Goal: Information Seeking & Learning: Learn about a topic

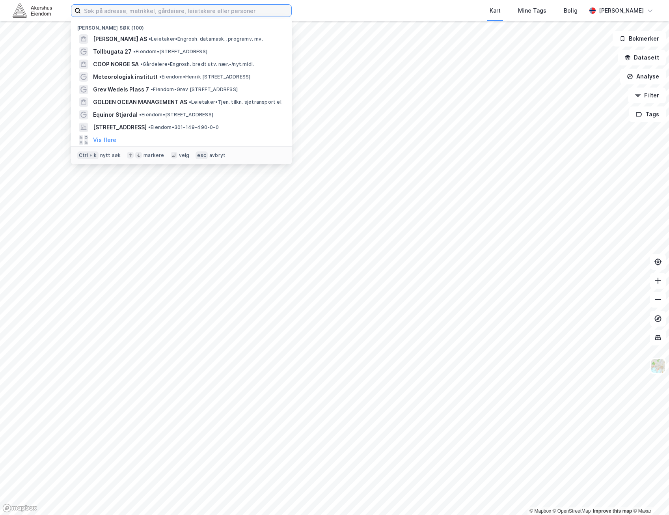
click at [117, 7] on input at bounding box center [186, 11] width 211 height 12
type input "[PERSON_NAME]"
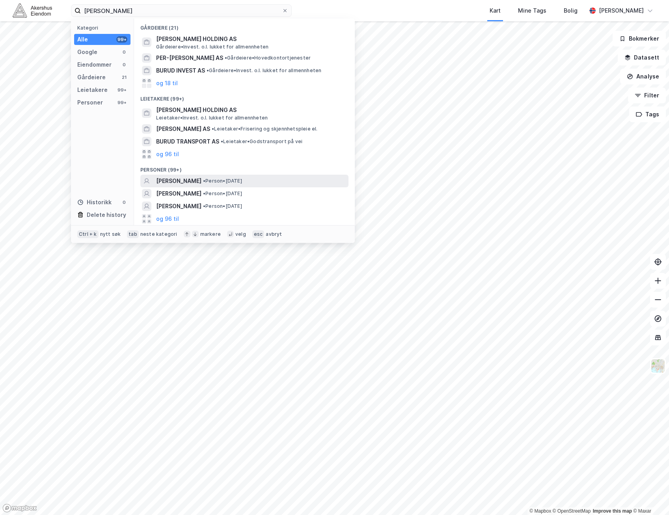
click at [259, 179] on div "[PERSON_NAME] • Person • [DATE]" at bounding box center [251, 180] width 191 height 9
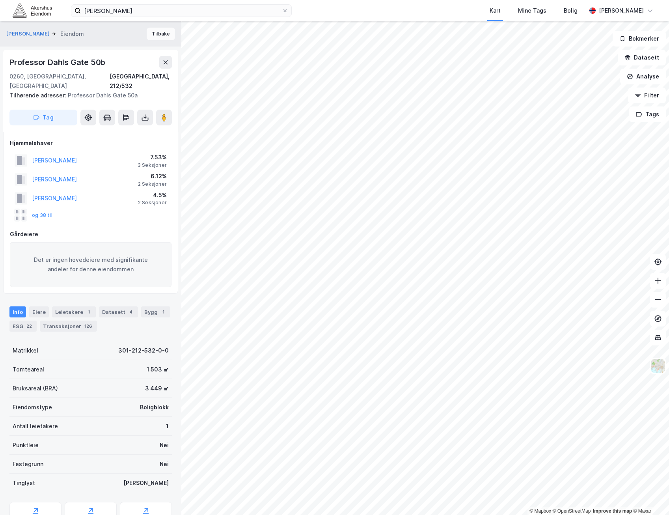
click at [160, 36] on button "Tilbake" at bounding box center [161, 34] width 28 height 13
click at [66, 65] on div "[STREET_ADDRESS]" at bounding box center [47, 62] width 77 height 13
copy div "[STREET_ADDRESS]"
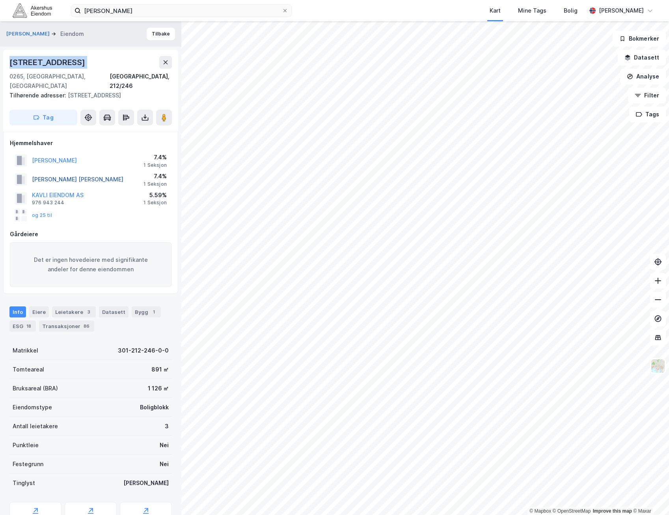
click at [0, 0] on button "[PERSON_NAME] [PERSON_NAME]" at bounding box center [0, 0] width 0 height 0
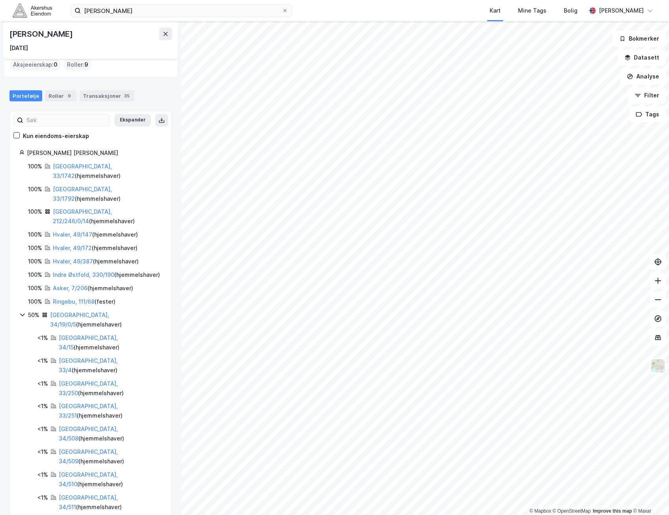
scroll to position [58, 0]
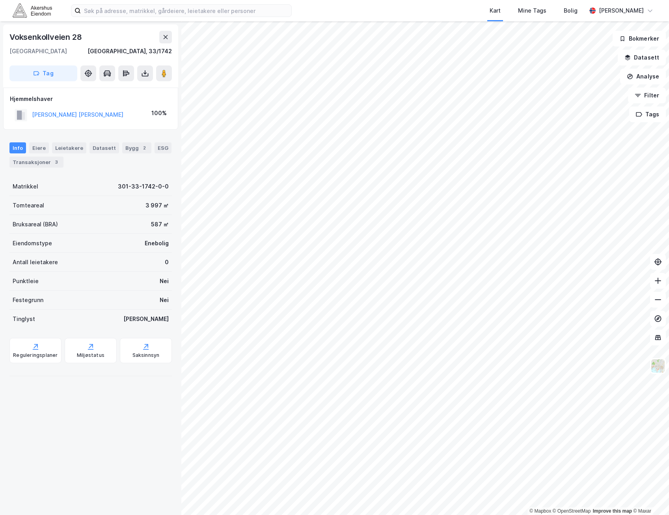
click at [60, 40] on div "Voksenkollveien 28" at bounding box center [46, 37] width 74 height 13
click at [47, 163] on div "Transaksjoner 3" at bounding box center [36, 162] width 54 height 11
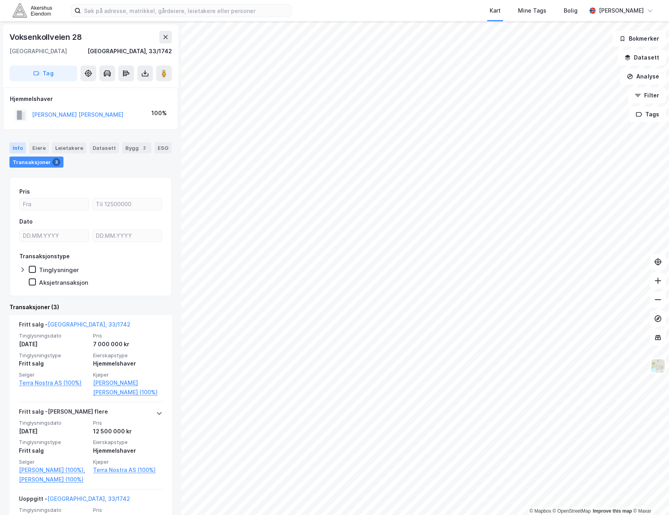
click at [21, 145] on div "Info" at bounding box center [17, 147] width 17 height 11
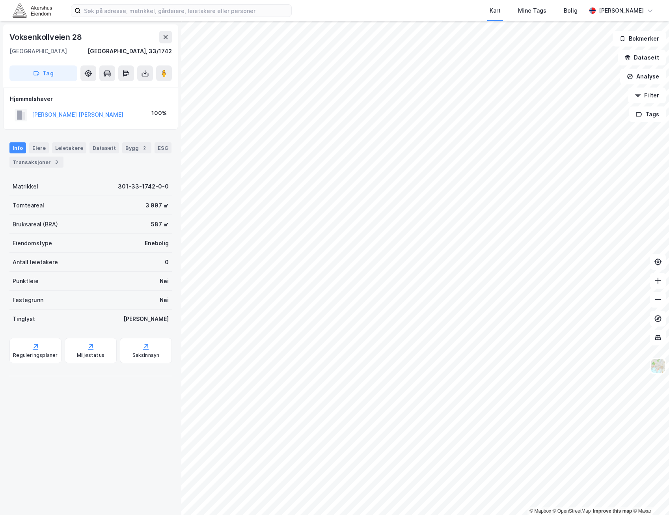
click at [49, 195] on div "© Mapbox © OpenStreetMap Improve this map © Maxar Voksenkollveien 28 0790, Oslo…" at bounding box center [334, 268] width 669 height 494
click at [510, 19] on div "Kart Mine Tags Bolig Kristian Småvik © Mapbox © OpenStreetMap Improve this map …" at bounding box center [334, 257] width 669 height 515
